Goal: Find specific page/section: Find specific page/section

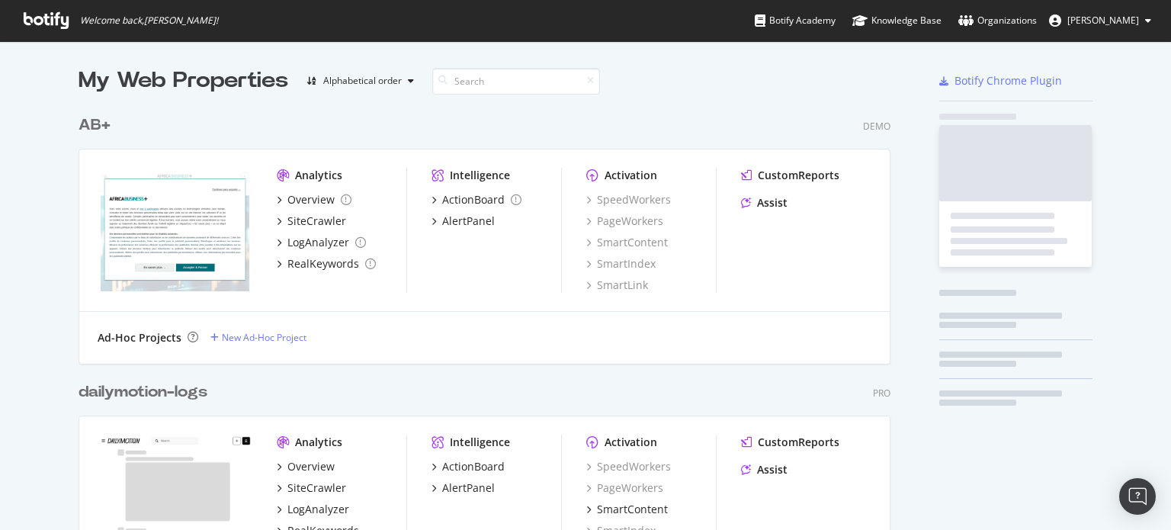
scroll to position [543, 812]
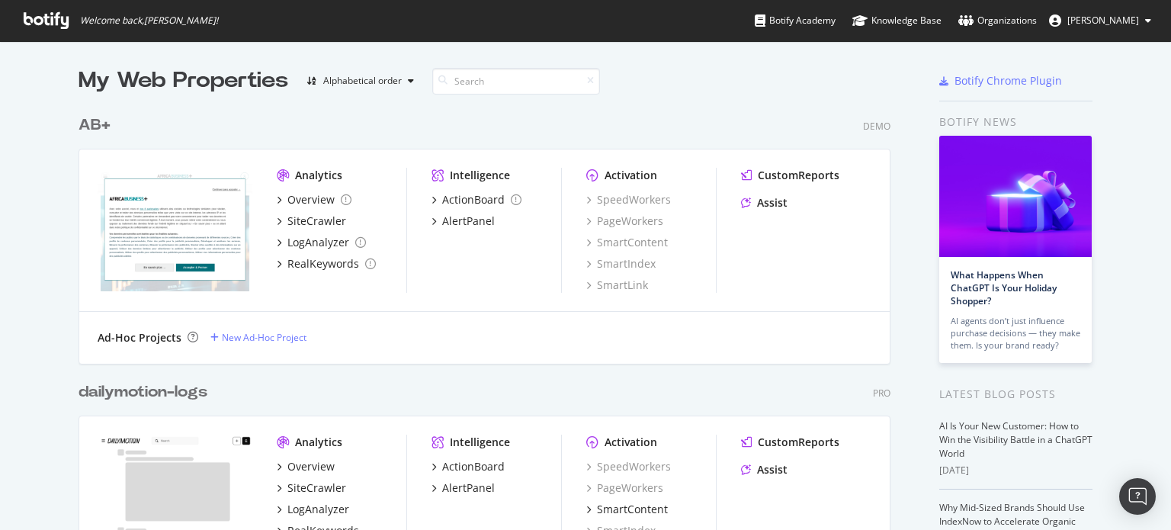
click at [176, 400] on div "dailymotion-logs" at bounding box center [143, 392] width 129 height 22
